Goal: Task Accomplishment & Management: Manage account settings

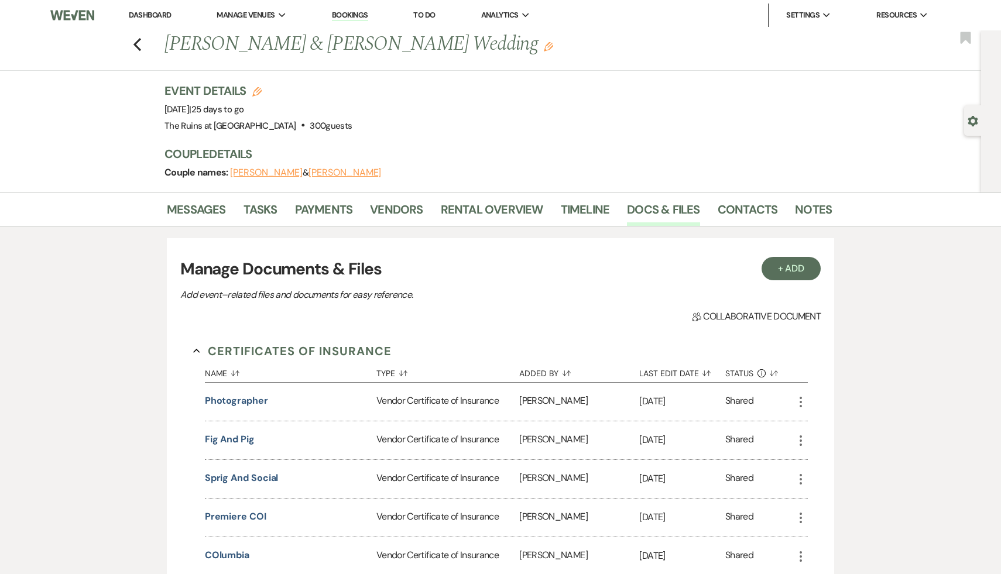
click at [152, 13] on link "Dashboard" at bounding box center [150, 15] width 42 height 10
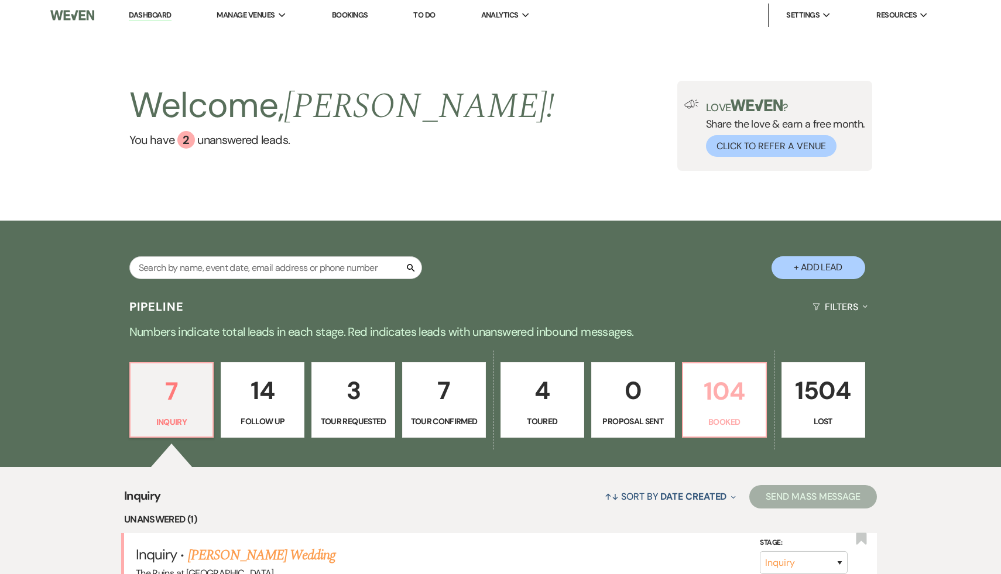
click at [728, 390] on p "104" at bounding box center [724, 391] width 68 height 39
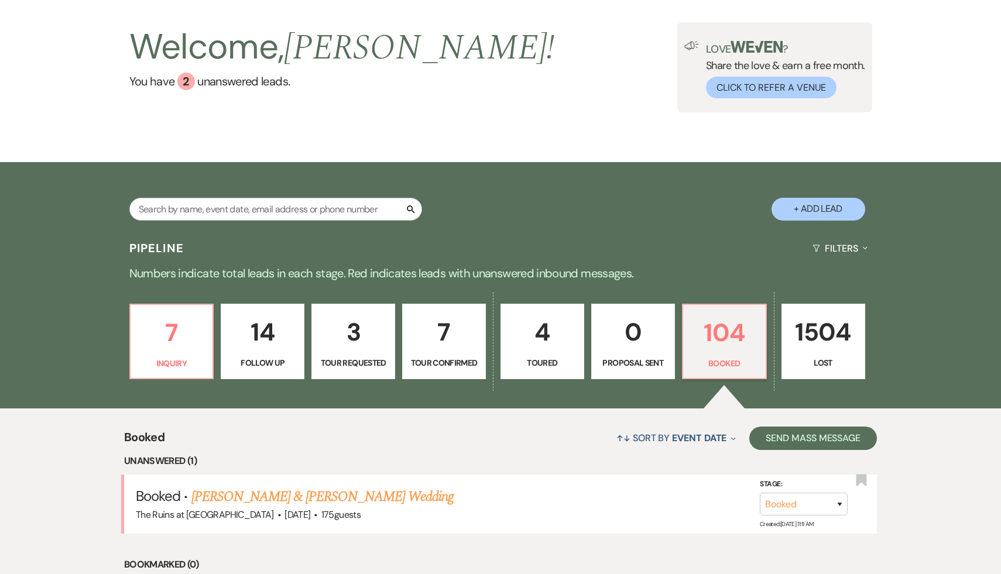
scroll to position [61, 0]
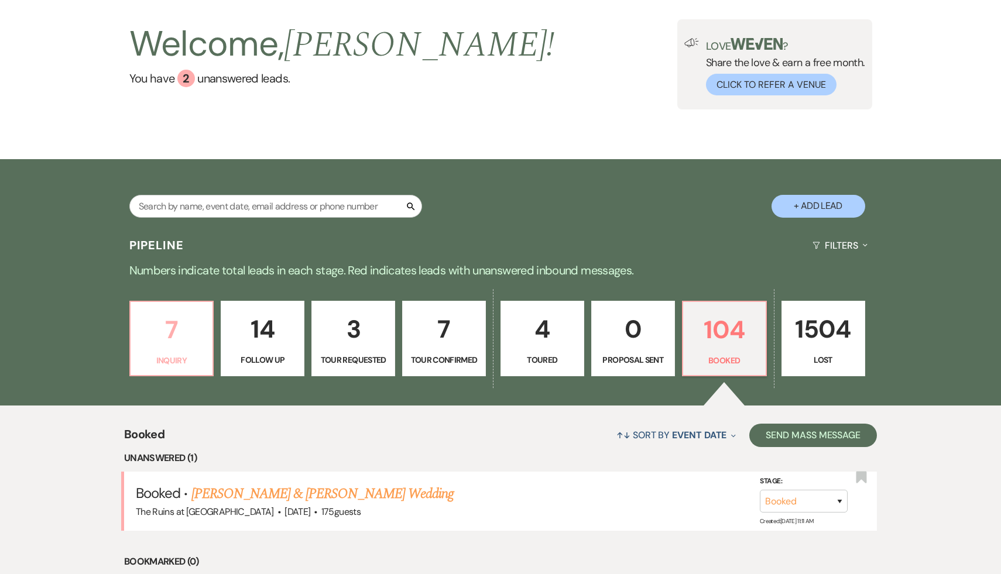
click at [181, 329] on p "7" at bounding box center [172, 329] width 68 height 39
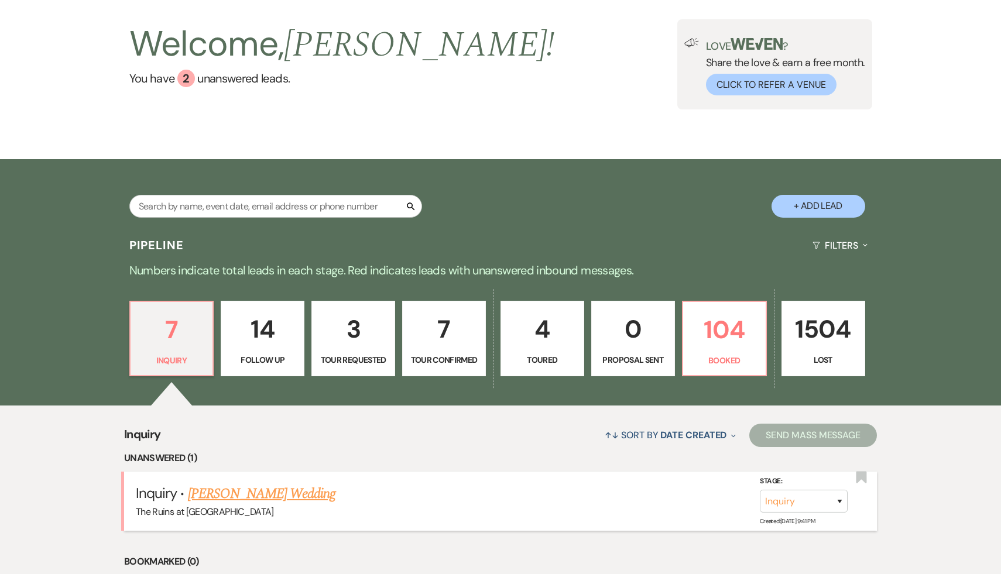
click at [235, 494] on link "[PERSON_NAME] Wedding" at bounding box center [262, 493] width 148 height 21
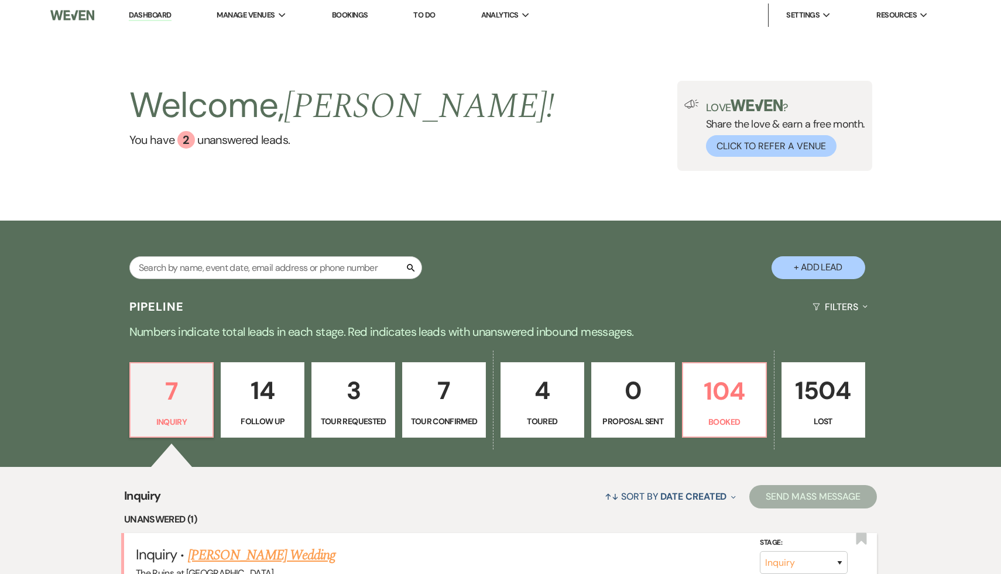
select select "5"
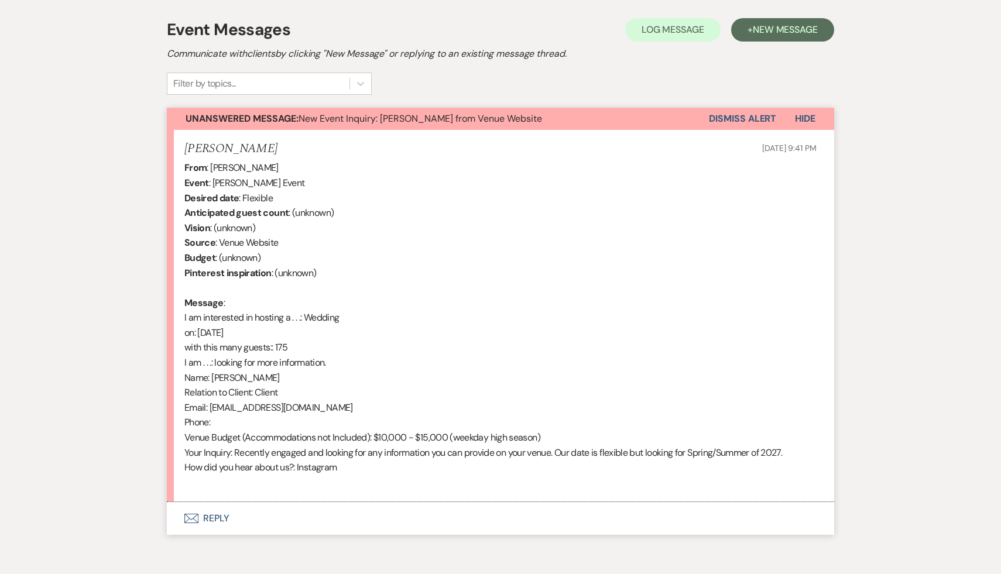
scroll to position [344, 0]
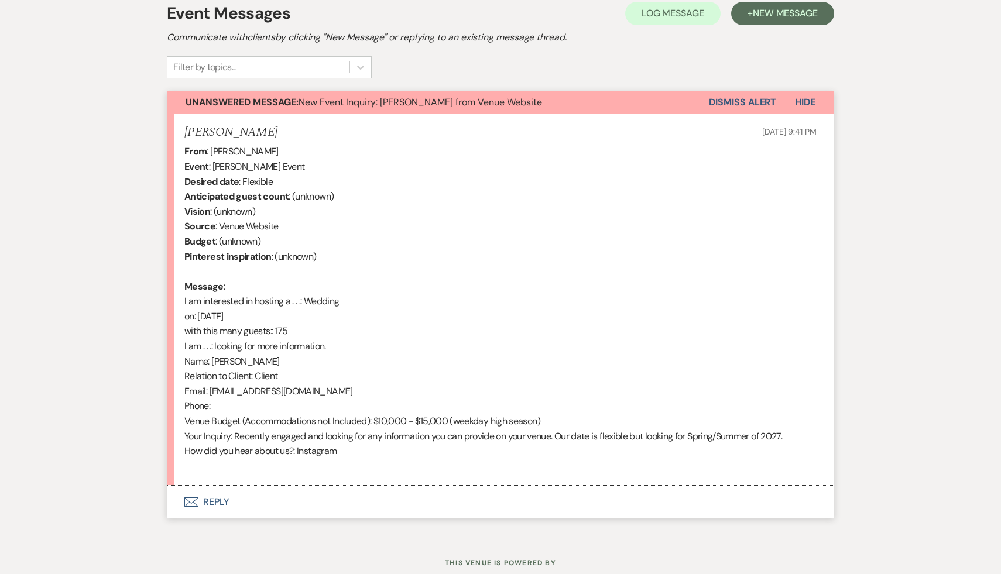
click at [222, 501] on button "Envelope Reply" at bounding box center [500, 502] width 667 height 33
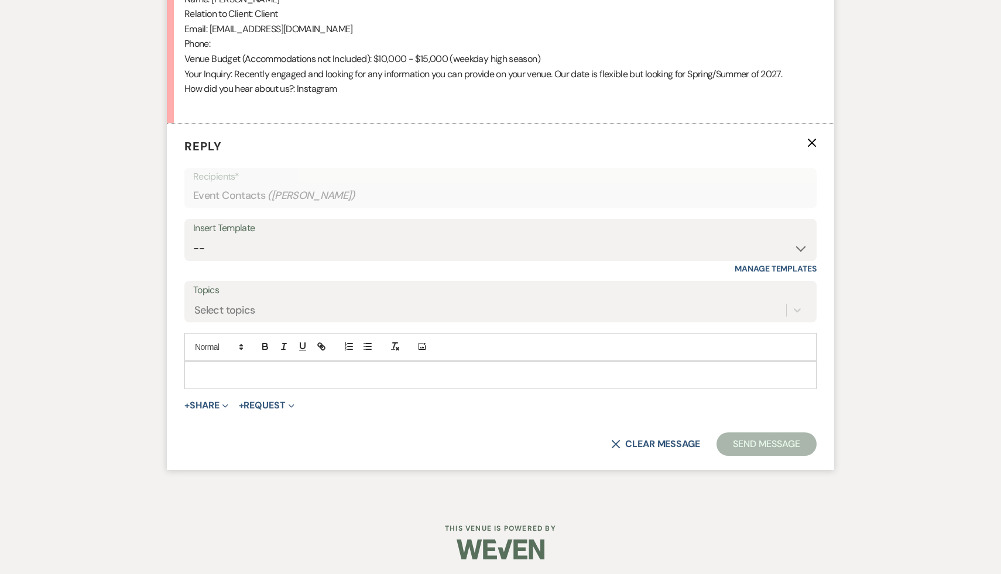
scroll to position [709, 0]
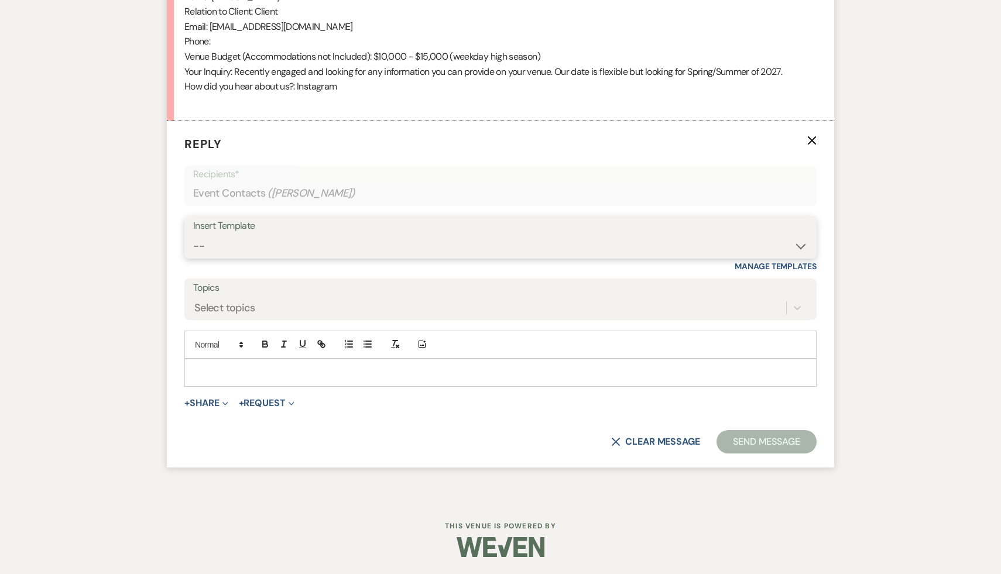
click at [804, 241] on select "-- Weven Planning Portal Introduction (Booked Events) Initial Inquiry Response …" at bounding box center [500, 246] width 614 height 23
click at [193, 235] on select "-- Weven Planning Portal Introduction (Booked Events) Initial Inquiry Response …" at bounding box center [500, 246] width 614 height 23
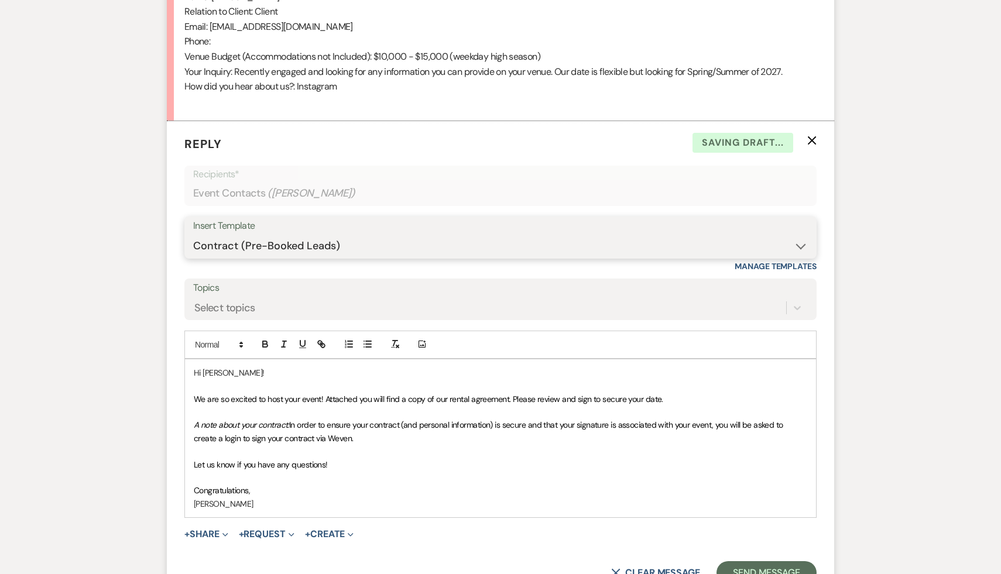
click at [801, 245] on select "-- Weven Planning Portal Introduction (Booked Events) Initial Inquiry Response …" at bounding box center [500, 246] width 614 height 23
select select "566"
click at [193, 235] on select "-- Weven Planning Portal Introduction (Booked Events) Initial Inquiry Response …" at bounding box center [500, 246] width 614 height 23
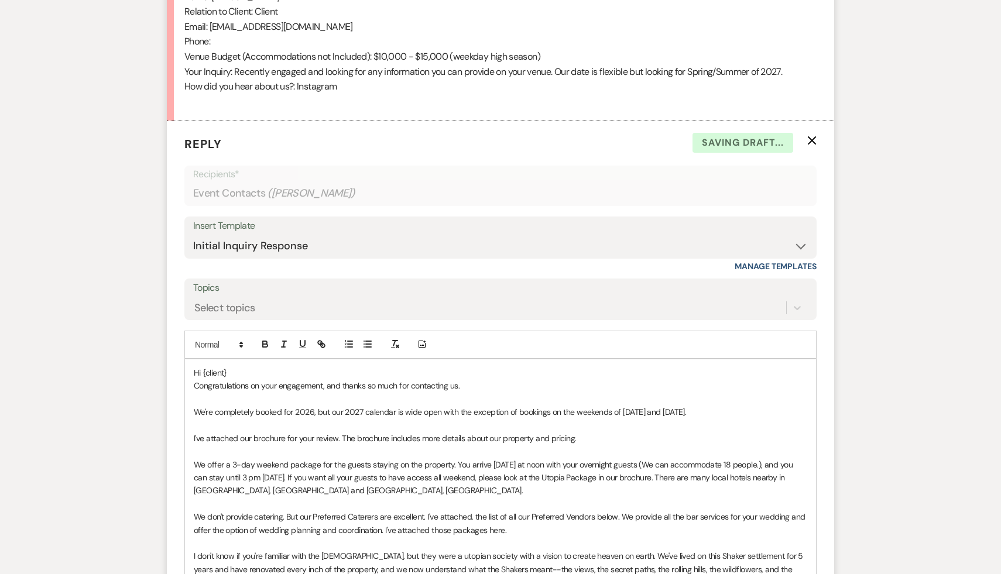
click at [276, 367] on p "Hi {client}" at bounding box center [500, 372] width 613 height 13
drag, startPoint x: 335, startPoint y: 412, endPoint x: 156, endPoint y: 411, distance: 179.1
click at [156, 411] on div "Messages Tasks Payments Rental Overview Documents Contacts Notes Event Messages…" at bounding box center [500, 233] width 1001 height 1296
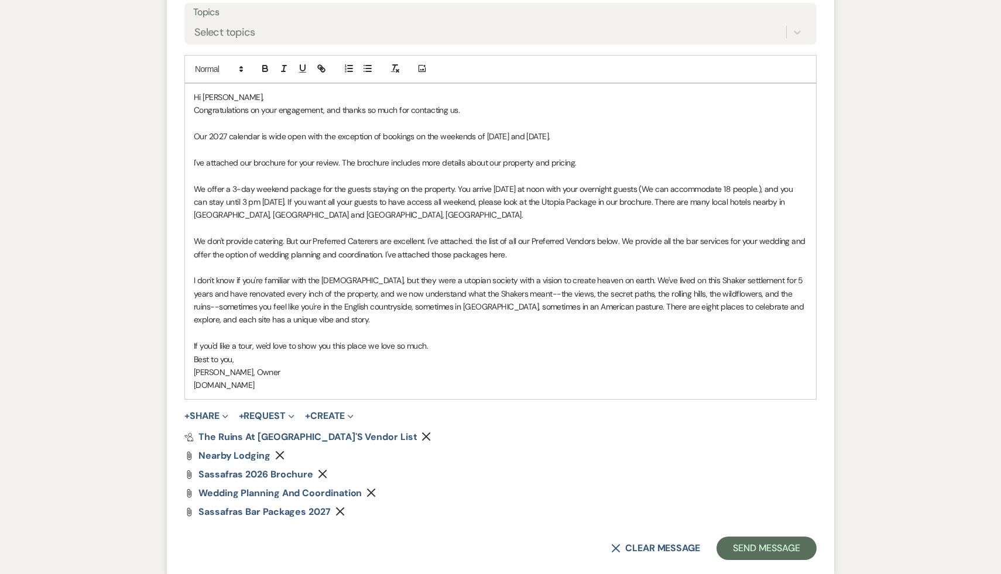
scroll to position [985, 0]
click at [755, 547] on button "Send Message" at bounding box center [766, 547] width 100 height 23
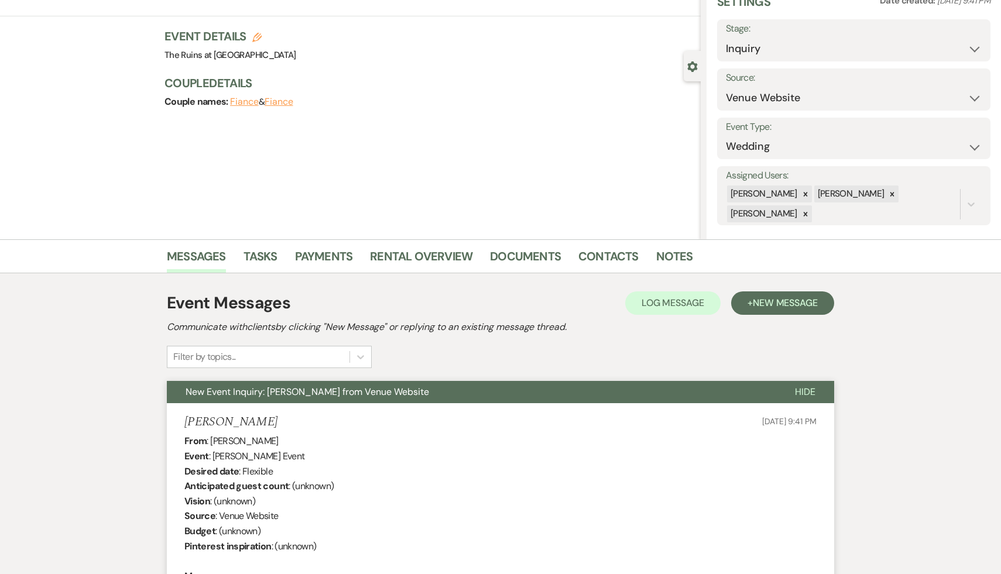
scroll to position [0, 0]
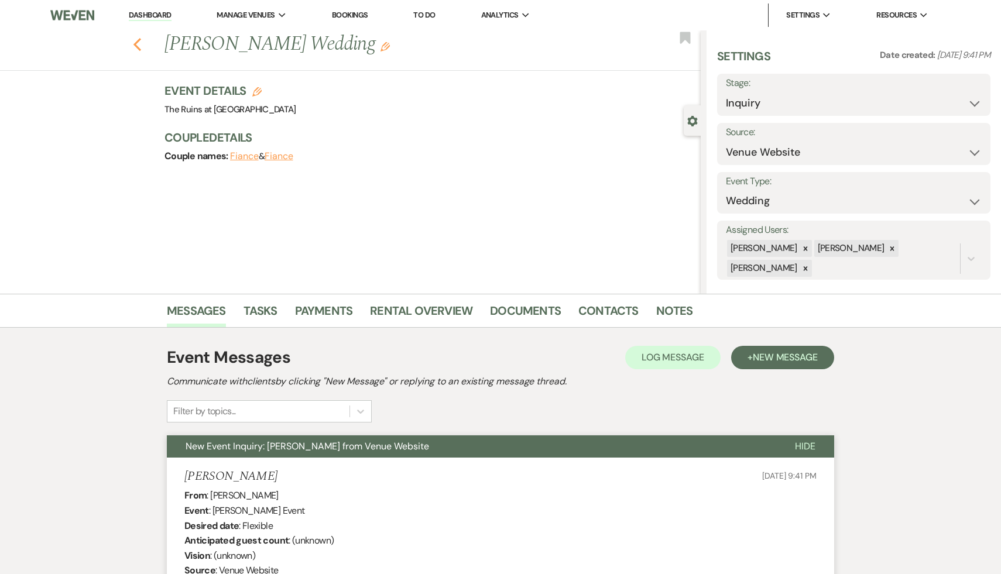
click at [133, 43] on icon "Previous" at bounding box center [137, 44] width 9 height 14
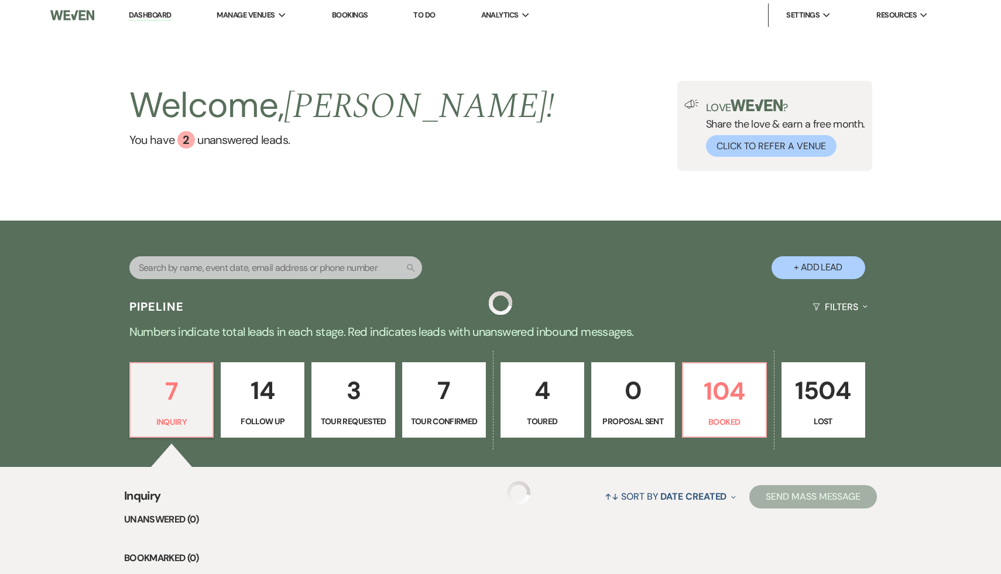
scroll to position [61, 0]
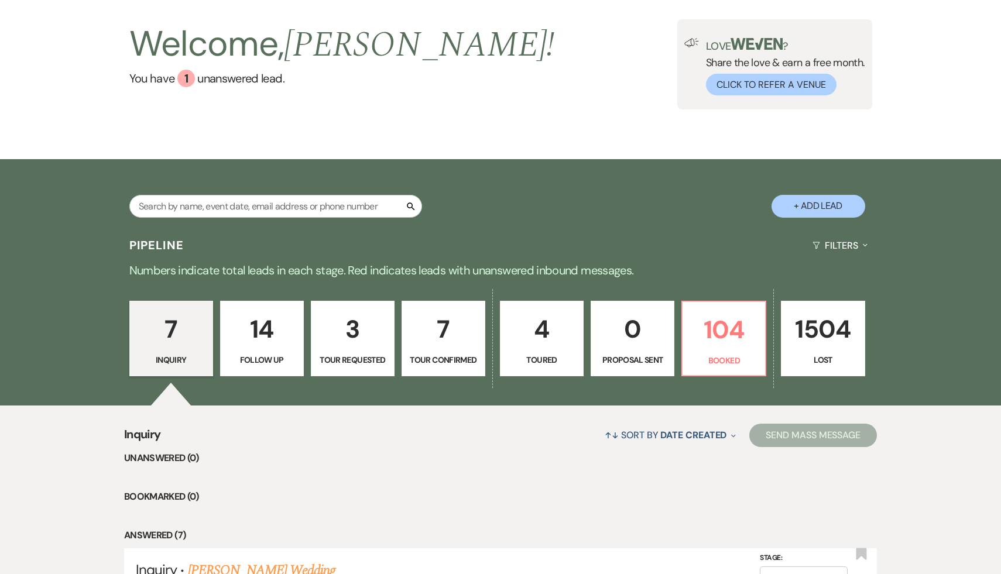
click at [444, 330] on p "7" at bounding box center [443, 329] width 68 height 39
select select "4"
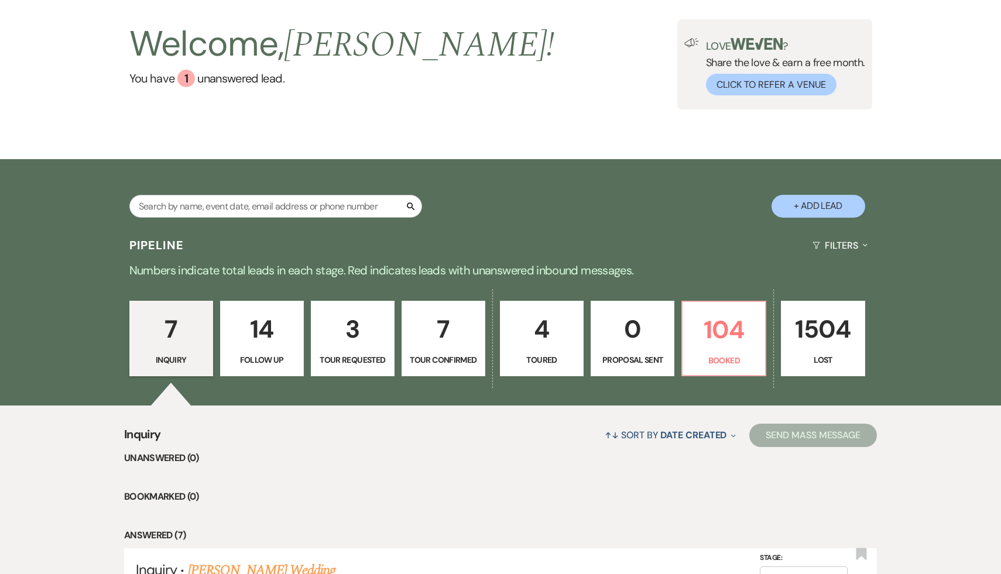
select select "4"
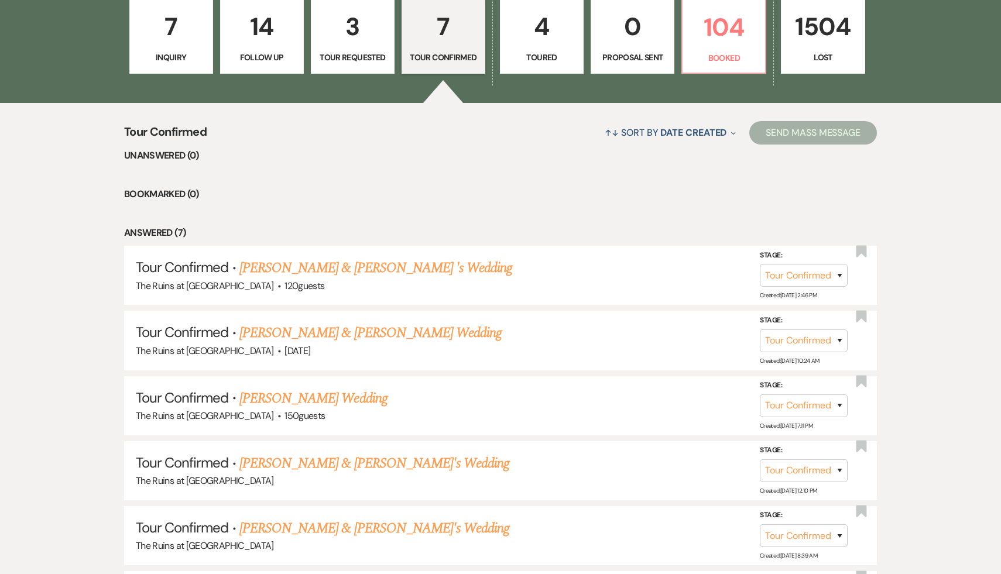
scroll to position [369, 0]
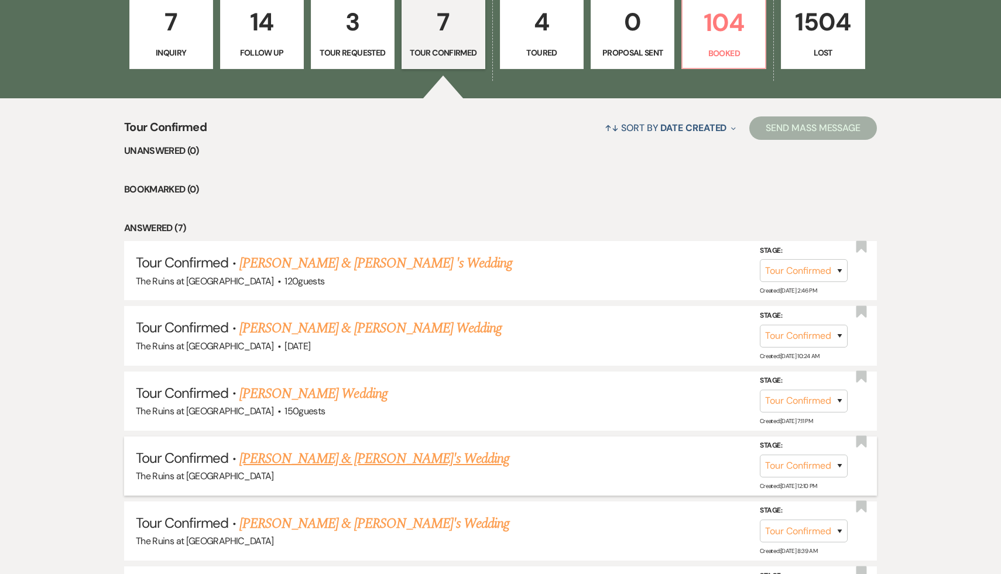
click at [403, 456] on link "[PERSON_NAME] & [PERSON_NAME]'s Wedding" at bounding box center [374, 458] width 270 height 21
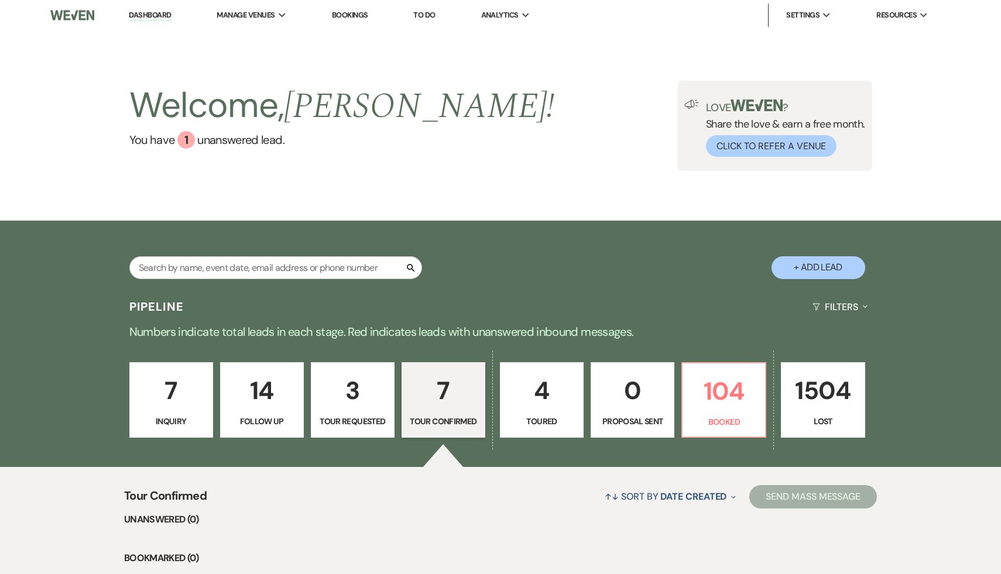
select select "4"
select select "6"
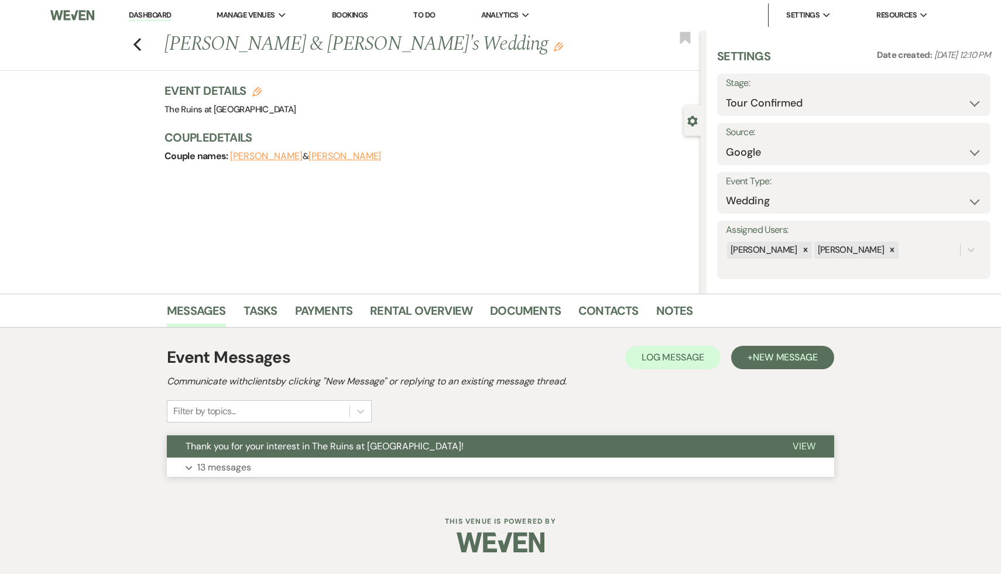
click at [396, 442] on span "Thank you for your interest in The Ruins at [GEOGRAPHIC_DATA]!" at bounding box center [325, 446] width 278 height 12
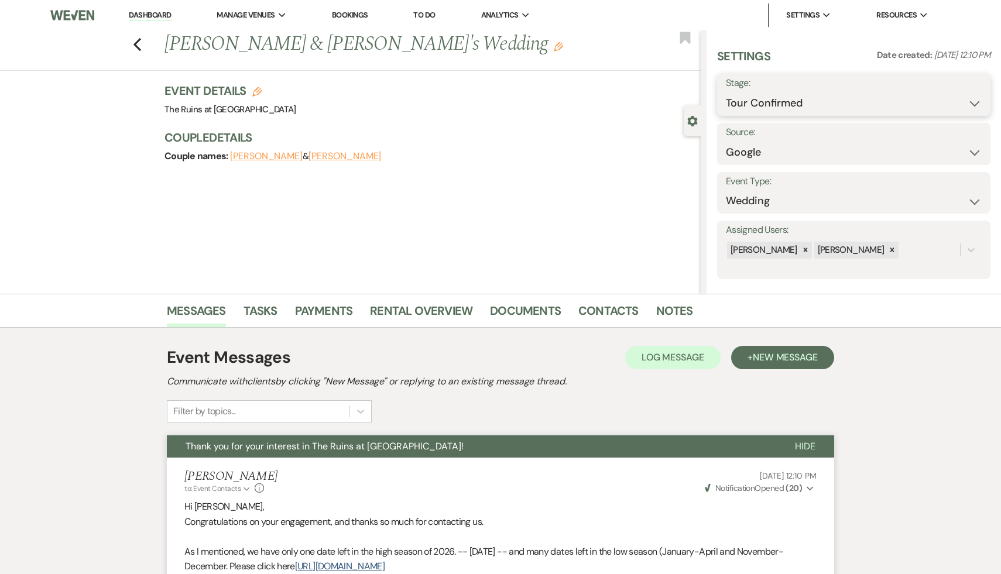
click at [976, 102] on select "Inquiry Follow Up Tour Requested Tour Confirmed Toured Proposal Sent Booked Lost" at bounding box center [854, 103] width 256 height 23
select select "5"
click at [726, 92] on select "Inquiry Follow Up Tour Requested Tour Confirmed Toured Proposal Sent Booked Lost" at bounding box center [854, 103] width 256 height 23
click at [964, 92] on button "Save" at bounding box center [961, 94] width 58 height 23
click at [159, 13] on link "Dashboard" at bounding box center [150, 15] width 42 height 11
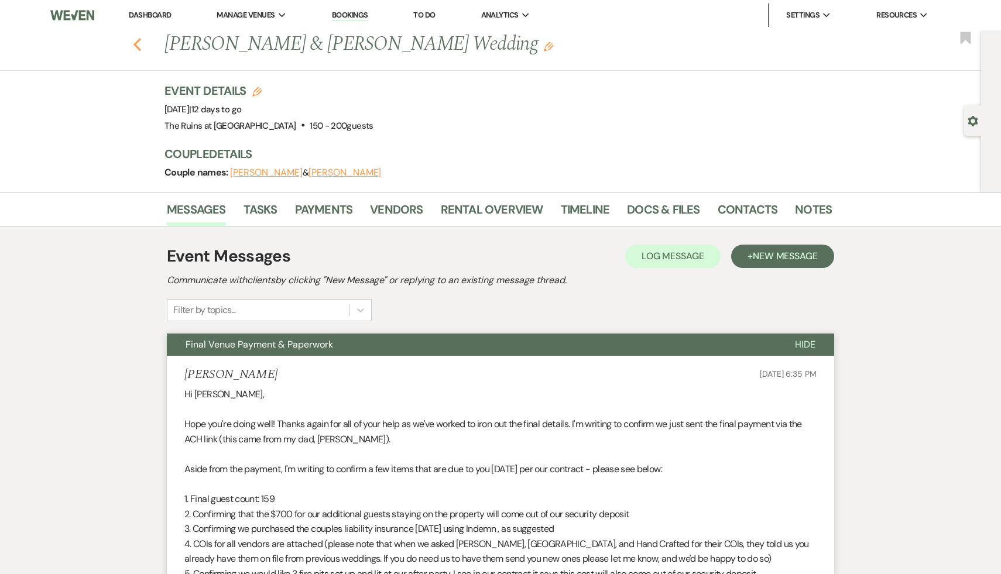
click at [136, 43] on use "button" at bounding box center [137, 44] width 8 height 13
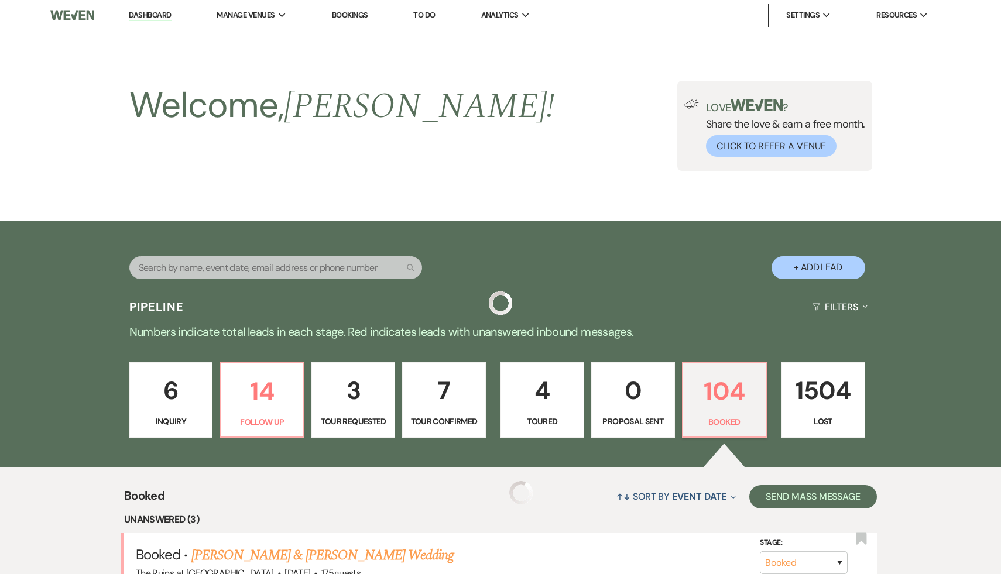
scroll to position [221, 0]
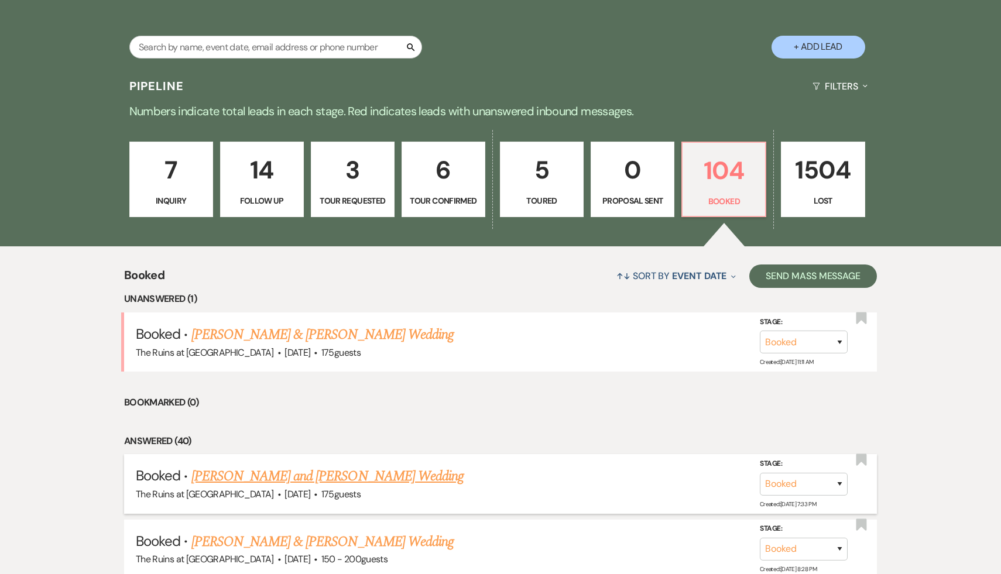
click at [367, 478] on link "[PERSON_NAME] and [PERSON_NAME] Wedding" at bounding box center [327, 476] width 273 height 21
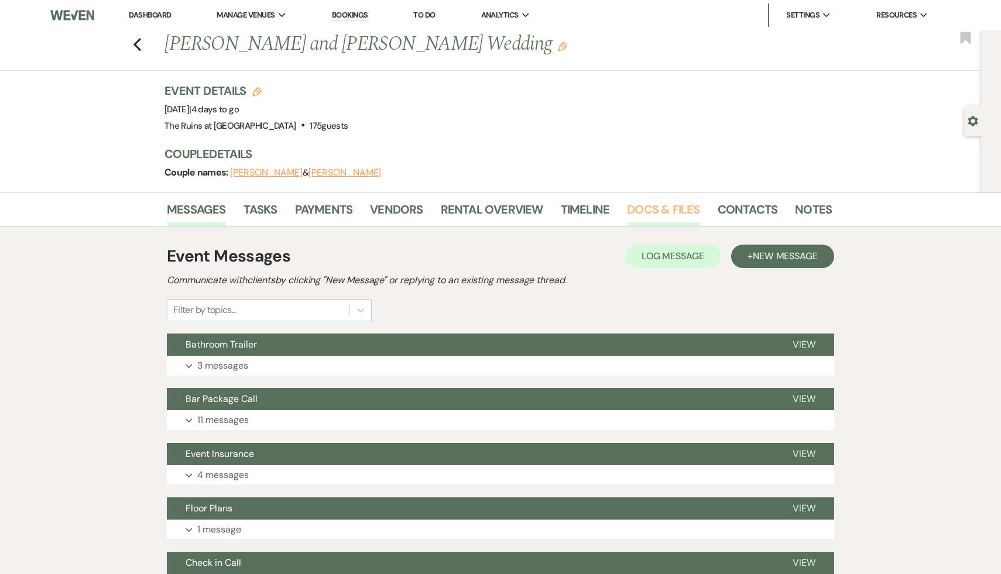
click at [670, 207] on link "Docs & Files" at bounding box center [663, 213] width 73 height 26
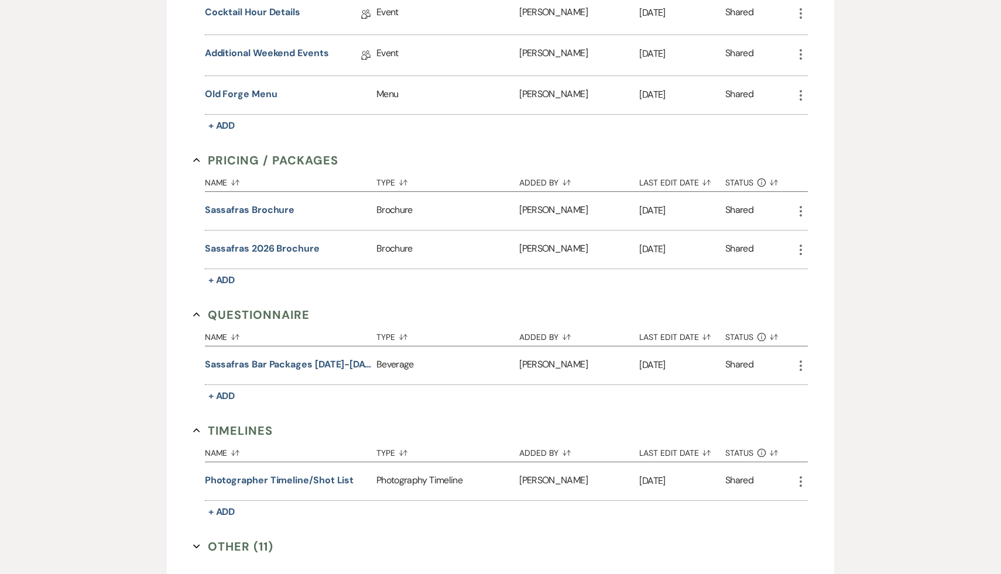
scroll to position [1657, 0]
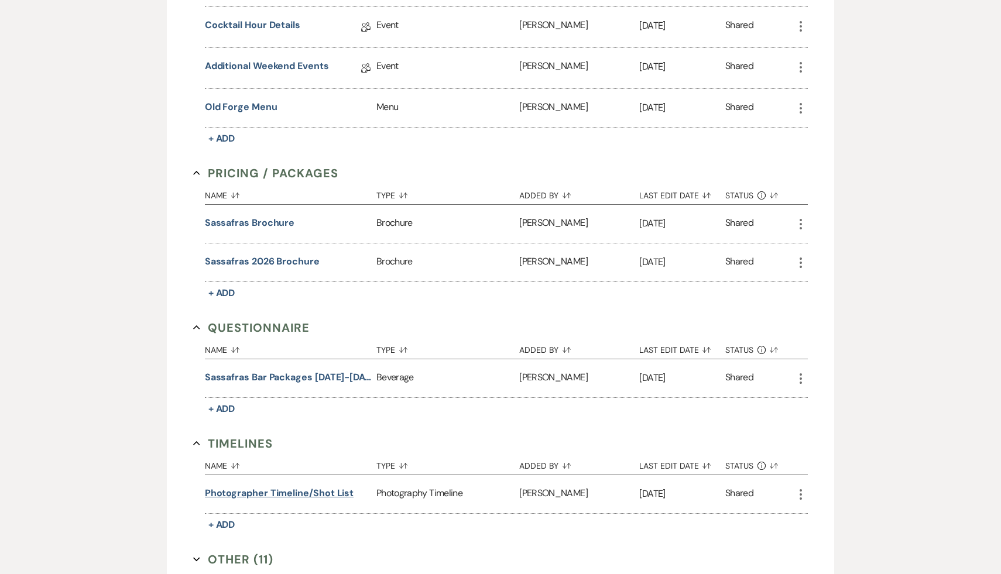
click at [321, 486] on button "Photographer timeline/shot list" at bounding box center [279, 493] width 149 height 14
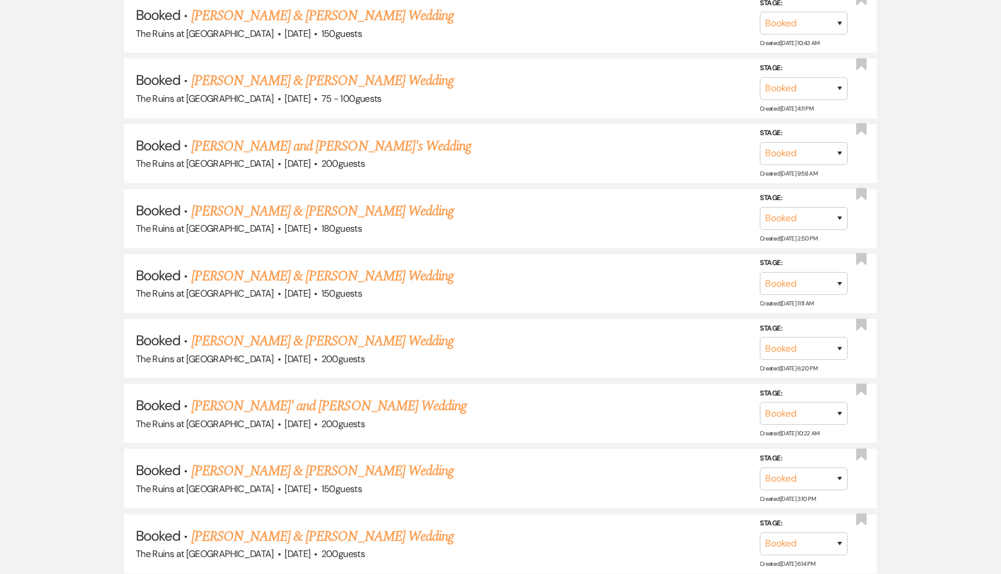
scroll to position [221, 0]
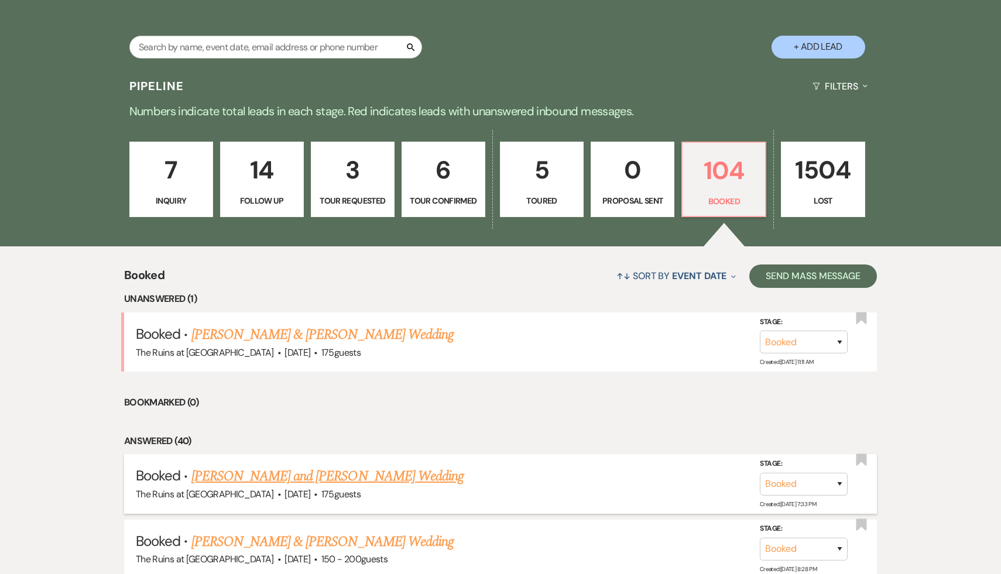
click at [378, 476] on link "[PERSON_NAME] and [PERSON_NAME] Wedding" at bounding box center [327, 476] width 273 height 21
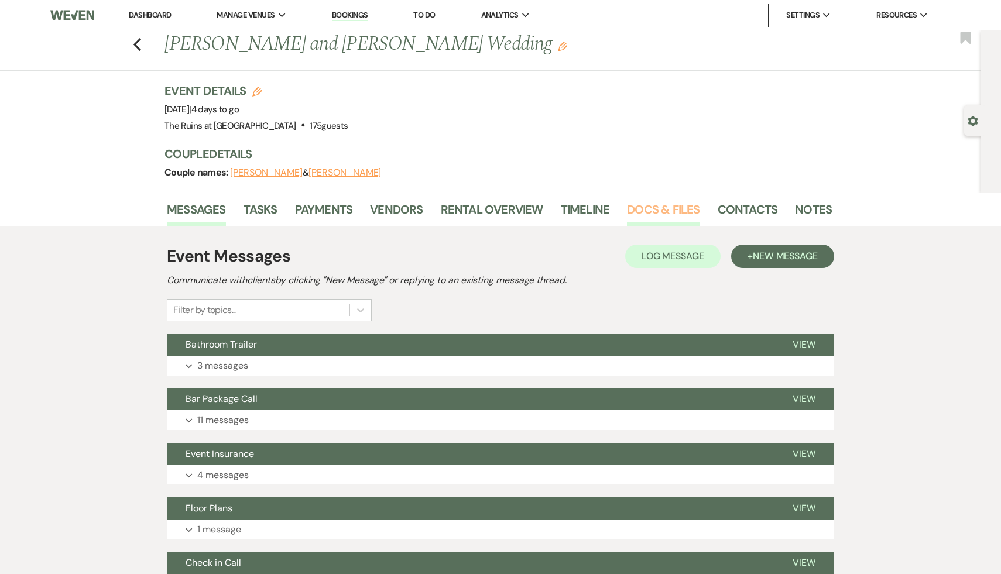
click at [651, 206] on link "Docs & Files" at bounding box center [663, 213] width 73 height 26
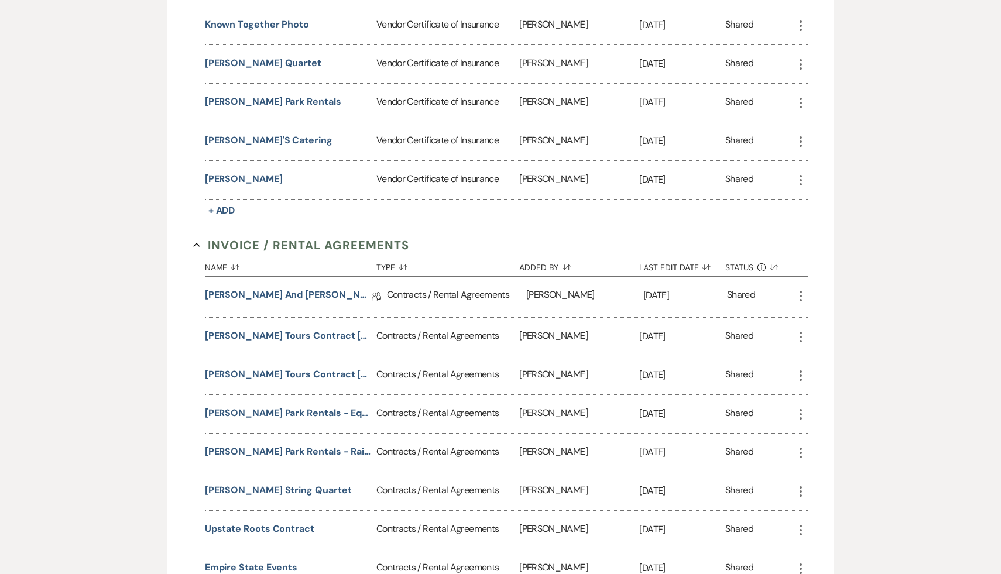
scroll to position [417, 0]
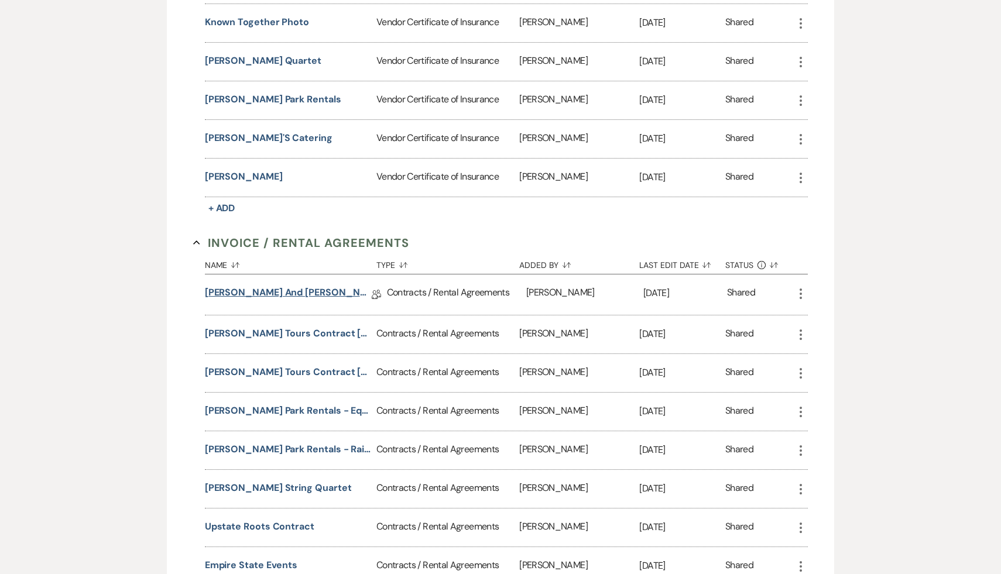
click at [325, 290] on link "Emily and Will's Venue Lease Contract" at bounding box center [288, 295] width 167 height 18
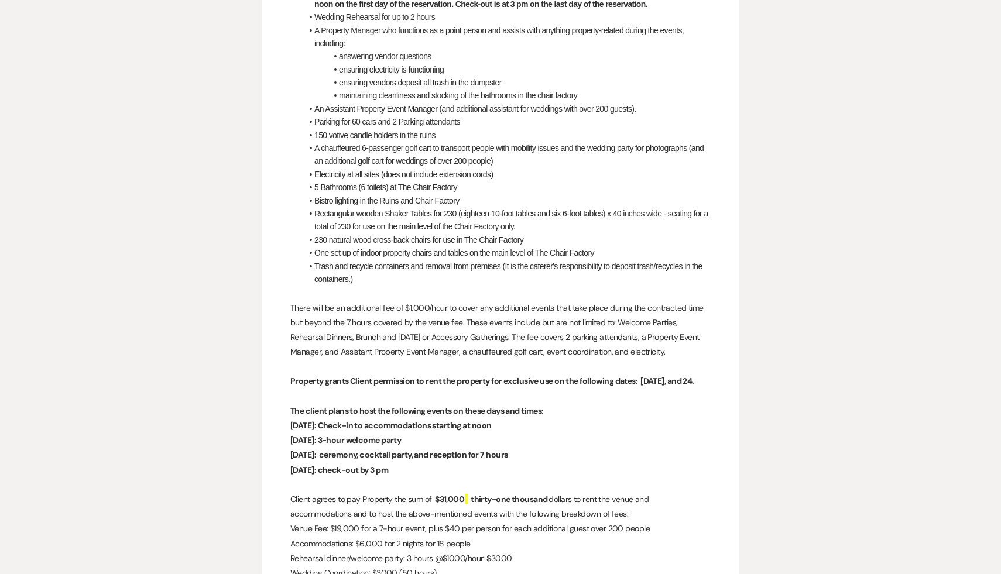
scroll to position [1032, 0]
